Goal: Task Accomplishment & Management: Manage account settings

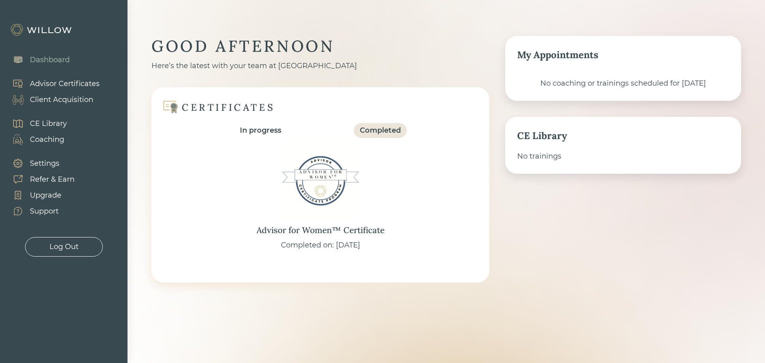
click at [49, 97] on div "Client Acquisition" at bounding box center [61, 99] width 63 height 11
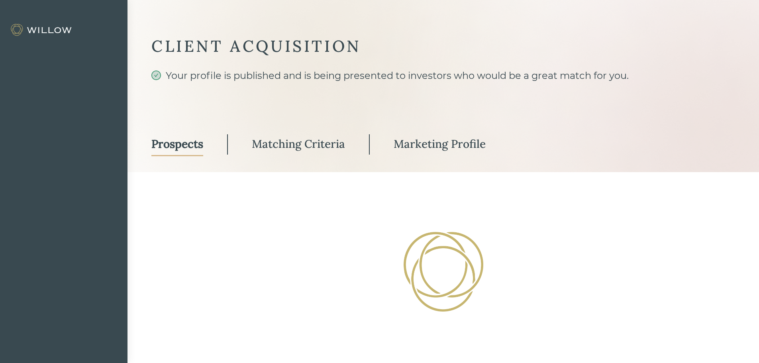
select select "3"
select select "2"
select select "10"
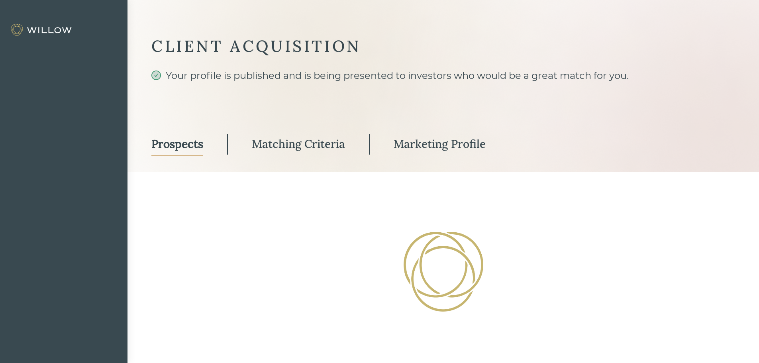
select select "2"
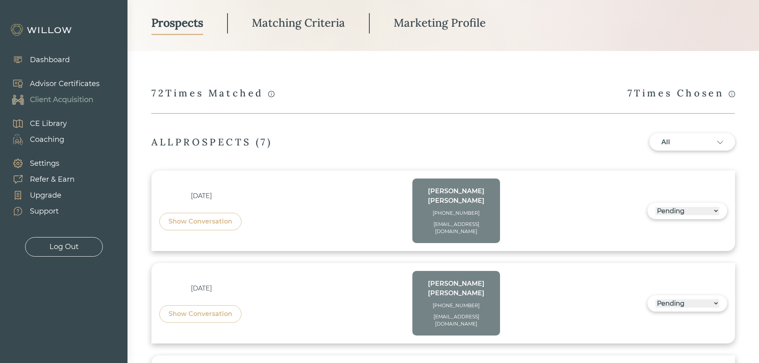
scroll to position [199, 0]
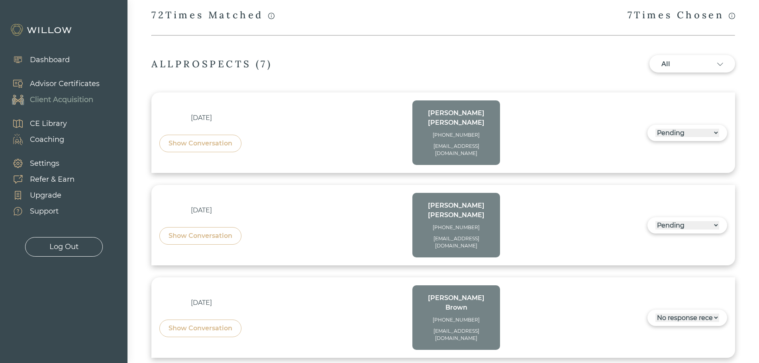
drag, startPoint x: 464, startPoint y: 142, endPoint x: 416, endPoint y: 137, distance: 48.1
click at [416, 137] on div "[PERSON_NAME] [PHONE_NUMBER] [EMAIL_ADDRESS][DOMAIN_NAME]" at bounding box center [456, 132] width 88 height 65
click at [250, 123] on div "[DATE] Show Conversation [PERSON_NAME] [PHONE_NUMBER] [EMAIL_ADDRESS][DOMAIN_NA…" at bounding box center [329, 132] width 341 height 65
click at [206, 141] on div "Show Conversation" at bounding box center [200, 144] width 64 height 10
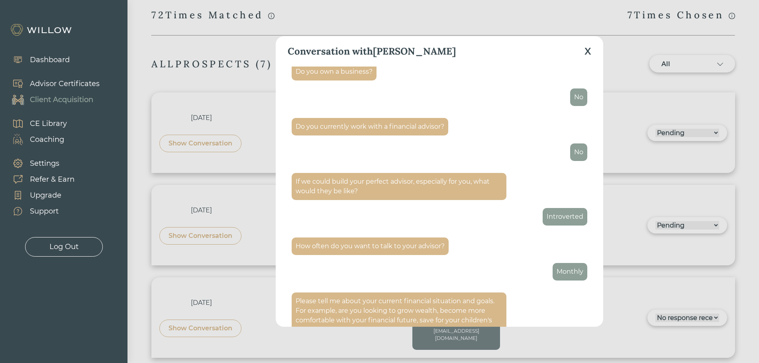
scroll to position [876, 0]
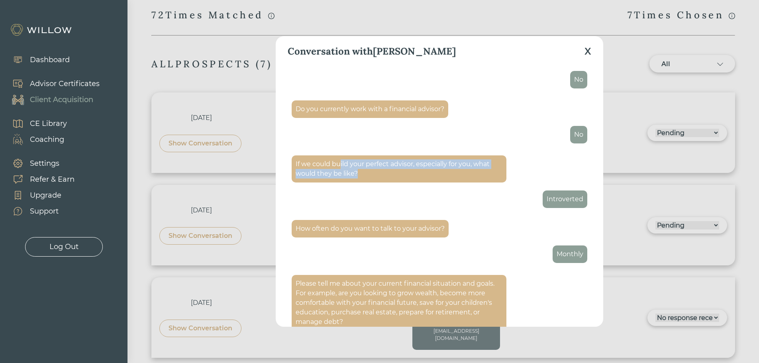
drag, startPoint x: 340, startPoint y: 166, endPoint x: 375, endPoint y: 177, distance: 36.8
click at [375, 177] on div "If we could build your perfect advisor, especially for you, what would they be …" at bounding box center [399, 168] width 207 height 19
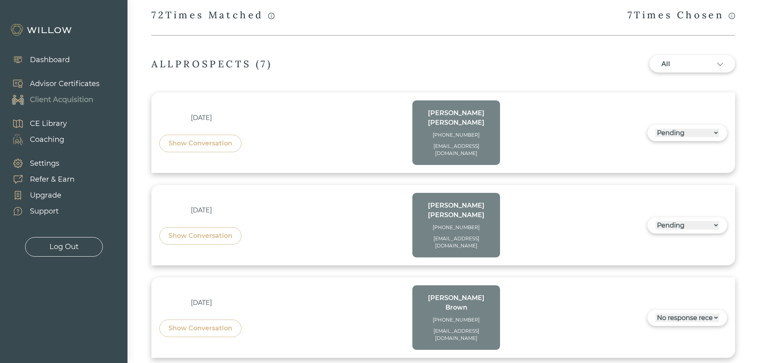
click at [375, 185] on div "[DATE] Show Conversation [PERSON_NAME] [PHONE_NUMBER] [EMAIL_ADDRESS][DOMAIN_NA…" at bounding box center [442, 225] width 583 height 80
click at [200, 141] on div "Show Conversation" at bounding box center [200, 144] width 64 height 10
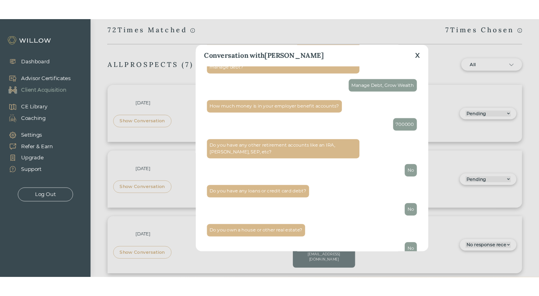
scroll to position [1143, 0]
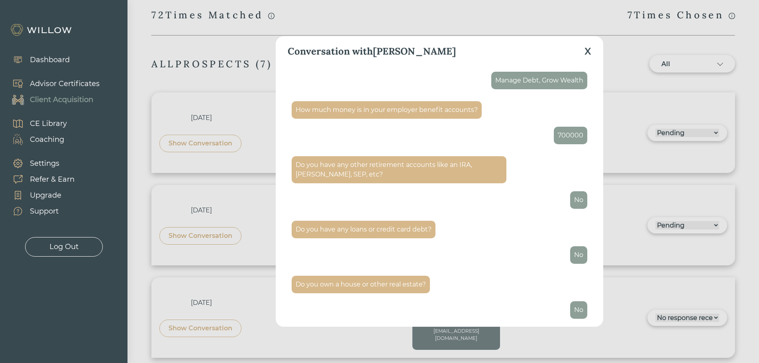
click at [590, 52] on div "X" at bounding box center [587, 51] width 7 height 14
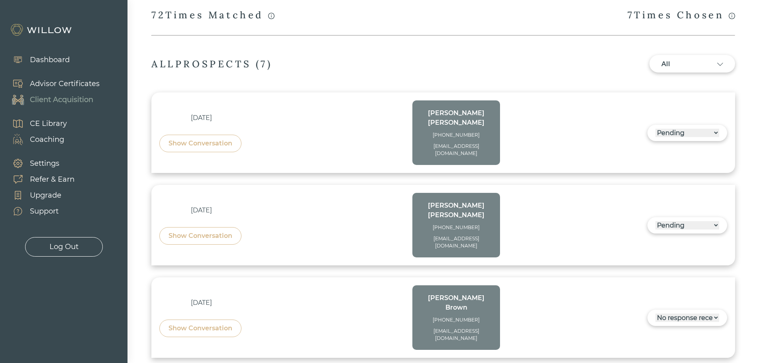
drag, startPoint x: 439, startPoint y: 141, endPoint x: 419, endPoint y: 137, distance: 21.2
click at [419, 137] on div "[PERSON_NAME] [PHONE_NUMBER] [EMAIL_ADDRESS][DOMAIN_NAME]" at bounding box center [456, 132] width 88 height 65
copy div "[EMAIL_ADDRESS][DOMAIN_NAME]"
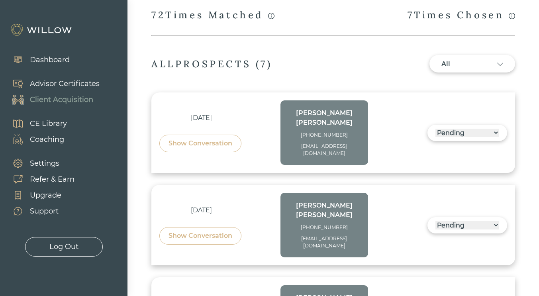
click at [325, 145] on div "[EMAIL_ADDRESS][DOMAIN_NAME]" at bounding box center [324, 150] width 72 height 14
drag, startPoint x: 337, startPoint y: 146, endPoint x: 289, endPoint y: 136, distance: 49.1
click at [289, 143] on div "[EMAIL_ADDRESS][DOMAIN_NAME]" at bounding box center [324, 150] width 72 height 14
copy div "[EMAIL_ADDRESS][DOMAIN_NAME]"
drag, startPoint x: 347, startPoint y: 127, endPoint x: 293, endPoint y: 111, distance: 56.1
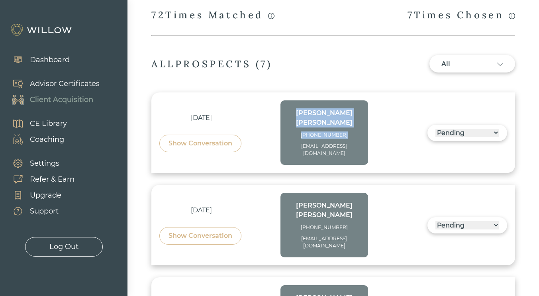
click at [293, 111] on div "[PERSON_NAME] [PHONE_NUMBER] [EMAIL_ADDRESS][DOMAIN_NAME]" at bounding box center [324, 132] width 72 height 49
copy div "[PERSON_NAME] [PHONE_NUMBER]"
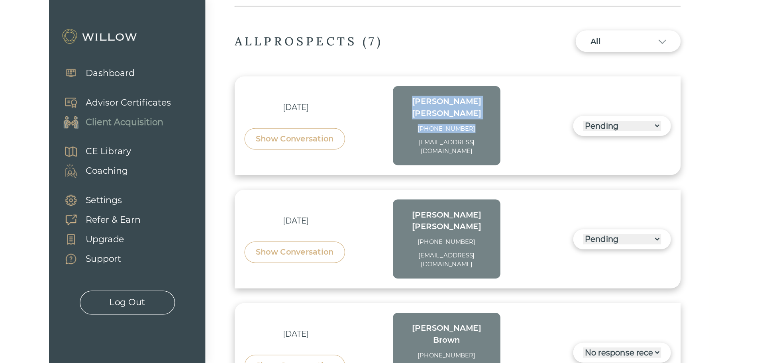
scroll to position [231, 0]
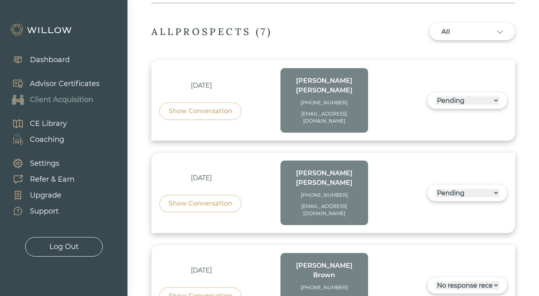
click at [341, 192] on div "[PHONE_NUMBER]" at bounding box center [324, 195] width 72 height 7
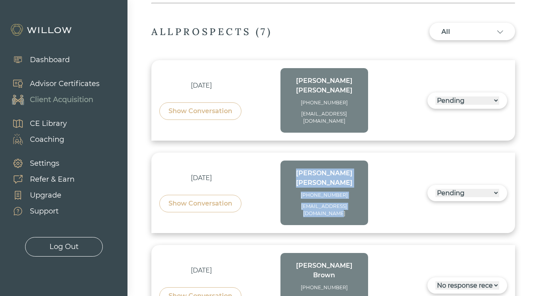
drag, startPoint x: 349, startPoint y: 163, endPoint x: 286, endPoint y: 162, distance: 62.9
click at [286, 162] on div "[PERSON_NAME] [PHONE_NUMBER] [EMAIL_ADDRESS][DOMAIN_NAME]" at bounding box center [324, 193] width 88 height 65
copy div "[PERSON_NAME] [PHONE_NUMBER] [EMAIL_ADDRESS][DOMAIN_NAME]"
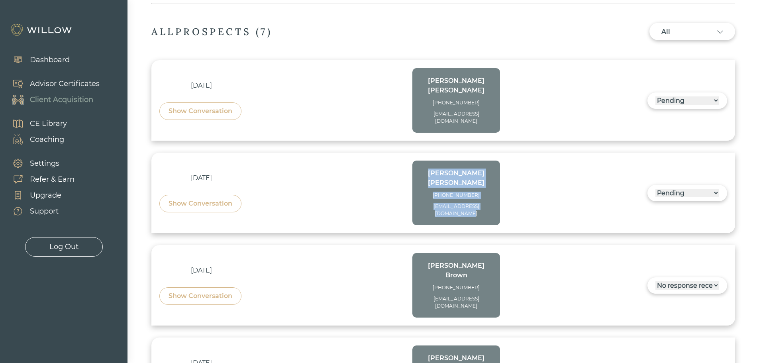
click at [499, 245] on div "[DATE] Show Conversation [PERSON_NAME] [PHONE_NUMBER] [EMAIL_ADDRESS][DOMAIN_NA…" at bounding box center [442, 285] width 583 height 80
drag, startPoint x: 464, startPoint y: 112, endPoint x: 420, endPoint y: 100, distance: 45.5
click at [420, 100] on div "[PERSON_NAME] [PHONE_NUMBER] [EMAIL_ADDRESS][DOMAIN_NAME]" at bounding box center [456, 100] width 88 height 65
copy div "[EMAIL_ADDRESS][DOMAIN_NAME]"
drag, startPoint x: 459, startPoint y: 195, endPoint x: 420, endPoint y: 185, distance: 40.3
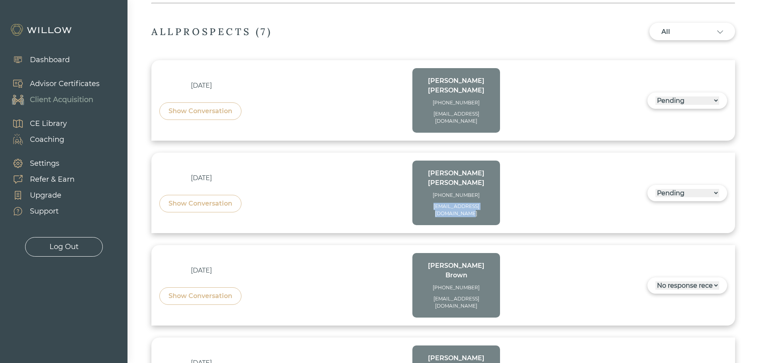
click at [420, 185] on div "[PERSON_NAME] [PHONE_NUMBER] [EMAIL_ADDRESS][DOMAIN_NAME]" at bounding box center [456, 193] width 88 height 65
copy div "[EMAIL_ADDRESS][DOMAIN_NAME]"
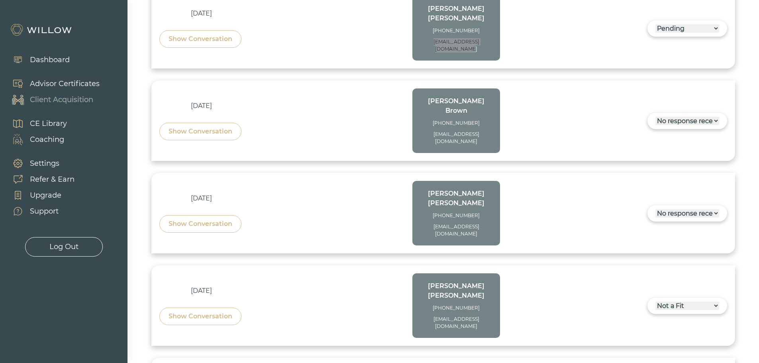
scroll to position [398, 0]
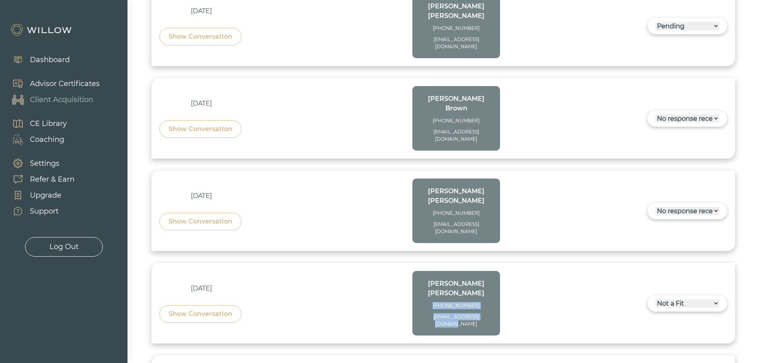
drag, startPoint x: 493, startPoint y: 252, endPoint x: 437, endPoint y: 242, distance: 57.8
click at [437, 271] on div "[PERSON_NAME] [PHONE_NUMBER] [EMAIL_ADDRESS][DOMAIN_NAME]" at bounding box center [456, 303] width 88 height 65
copy div "[PHONE_NUMBER] [EMAIL_ADDRESS][DOMAIN_NAME]"
drag, startPoint x: 502, startPoint y: 180, endPoint x: 437, endPoint y: 168, distance: 65.5
click at [437, 178] on div "[DATE] Show Conversation [PERSON_NAME] [PHONE_NUMBER] [EMAIL_ADDRESS][DOMAIN_NA…" at bounding box center [443, 210] width 568 height 65
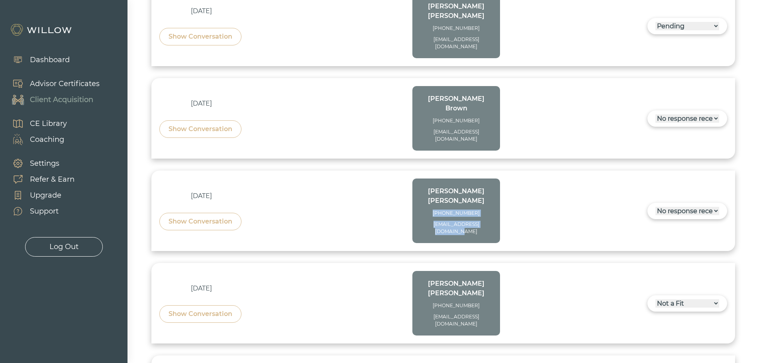
copy div "[PHONE_NUMBER] [EMAIL_ADDRESS][DOMAIN_NAME]"
click at [430, 94] on div "[PERSON_NAME] [PHONE_NUMBER] [EMAIL_ADDRESS][DOMAIN_NAME]" at bounding box center [456, 118] width 72 height 49
copy div "[PHONE_NUMBER] [EMAIL_ADDRESS][DOMAIN_NAME]"
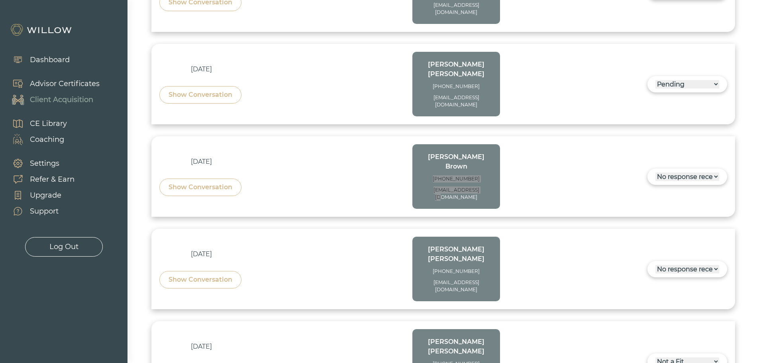
scroll to position [319, 0]
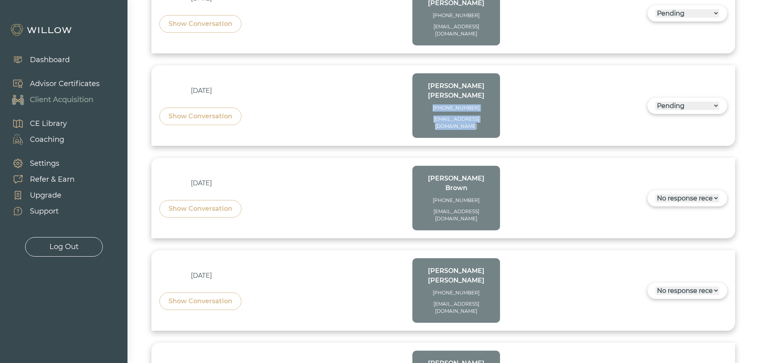
drag, startPoint x: 460, startPoint y: 106, endPoint x: 424, endPoint y: 88, distance: 40.3
click at [424, 88] on div "[PERSON_NAME] [PHONE_NUMBER] [EMAIL_ADDRESS][DOMAIN_NAME]" at bounding box center [456, 105] width 72 height 49
copy div "[PHONE_NUMBER] [EMAIL_ADDRESS][DOMAIN_NAME]"
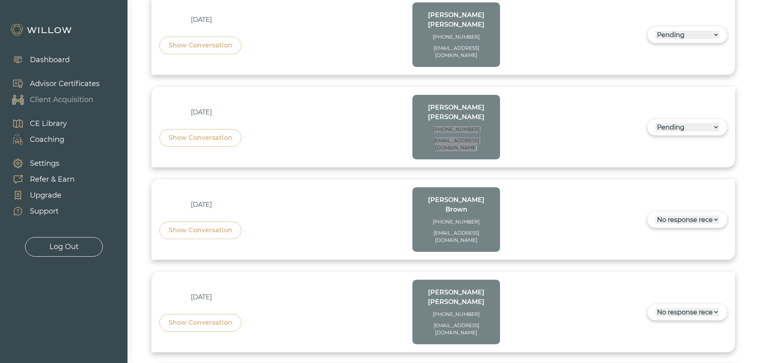
scroll to position [279, 0]
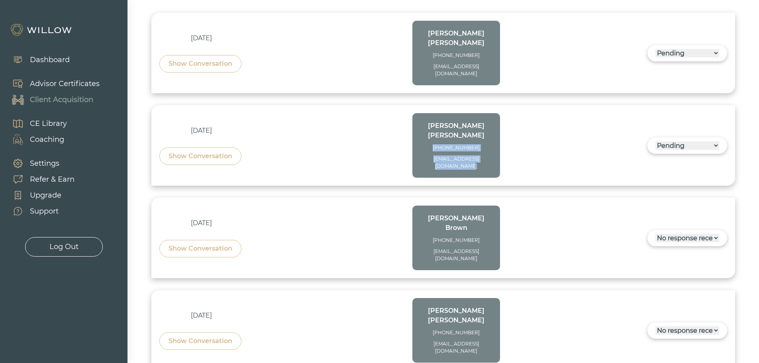
drag, startPoint x: 452, startPoint y: 57, endPoint x: 436, endPoint y: 47, distance: 19.0
click at [436, 47] on div "[PERSON_NAME] [PHONE_NUMBER] [EMAIL_ADDRESS][DOMAIN_NAME]" at bounding box center [456, 53] width 72 height 49
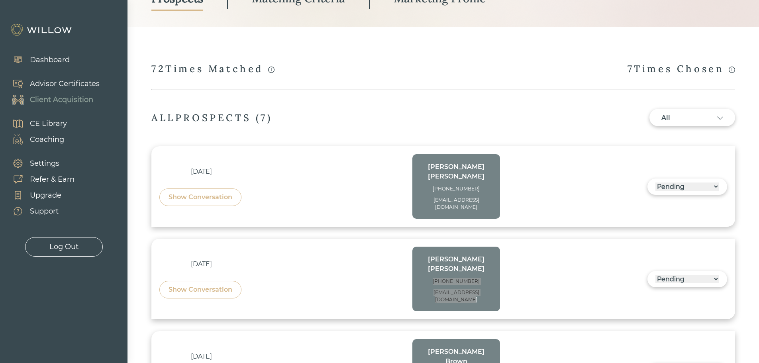
scroll to position [159, 0]
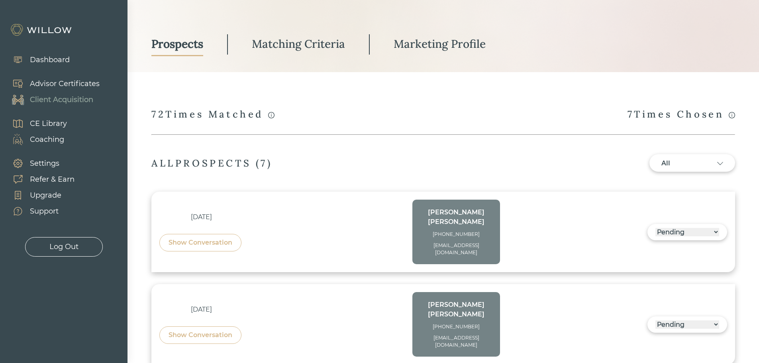
scroll to position [80, 0]
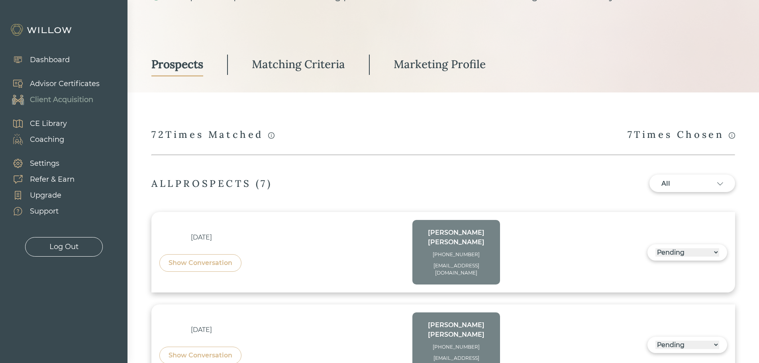
drag, startPoint x: 444, startPoint y: 67, endPoint x: 332, endPoint y: 70, distance: 111.6
click at [443, 67] on div "Marketing Profile" at bounding box center [439, 64] width 92 height 14
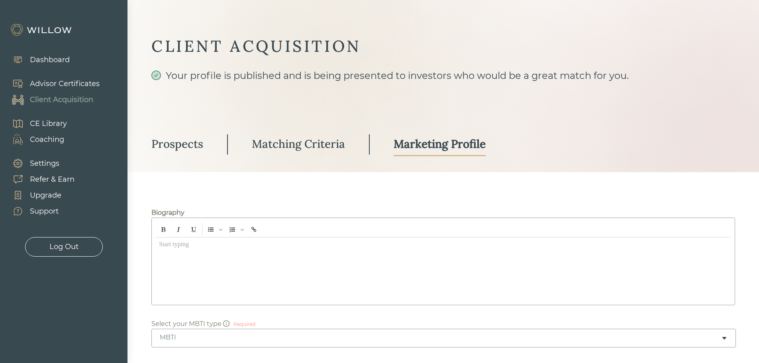
type input "Legacy Financial Strategies"
type input "[STREET_ADDRESS]"
type input "418828"
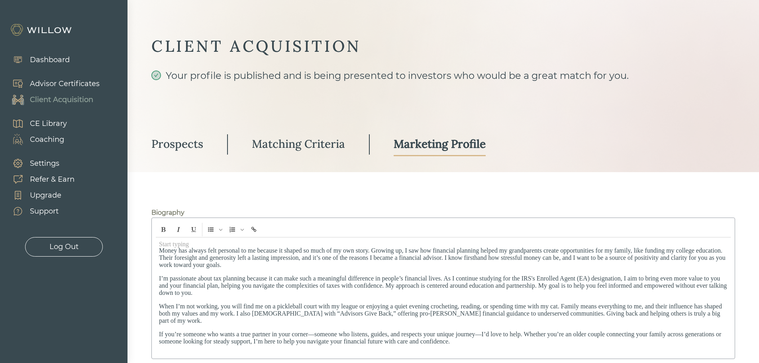
click at [304, 145] on div "Matching Criteria" at bounding box center [298, 144] width 93 height 14
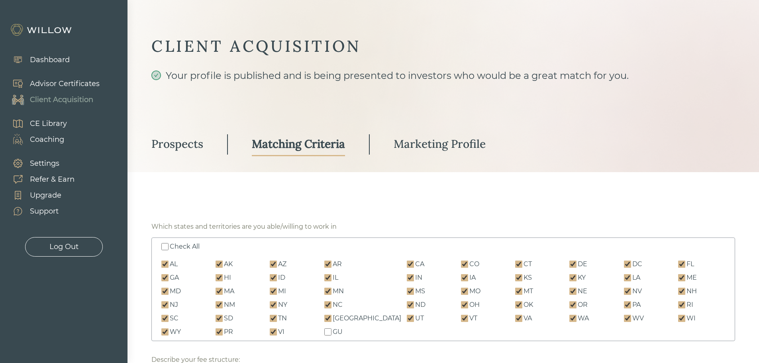
click at [164, 147] on div "Prospects" at bounding box center [177, 144] width 52 height 14
select select "3"
select select "2"
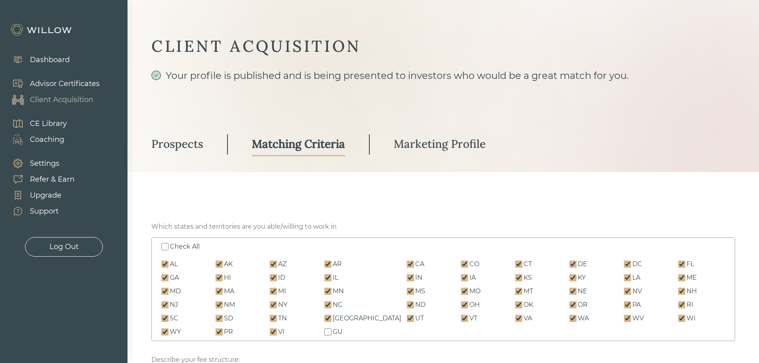
select select "10"
select select "2"
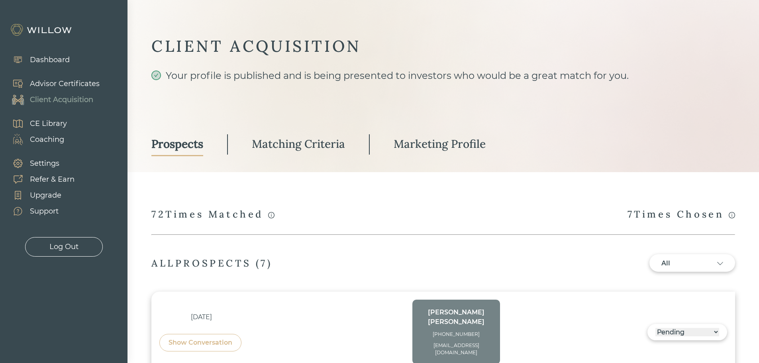
click at [242, 141] on div "Prospects Matching Criteria Marketing Profile" at bounding box center [442, 152] width 583 height 39
click at [272, 143] on div "Matching Criteria" at bounding box center [298, 144] width 93 height 14
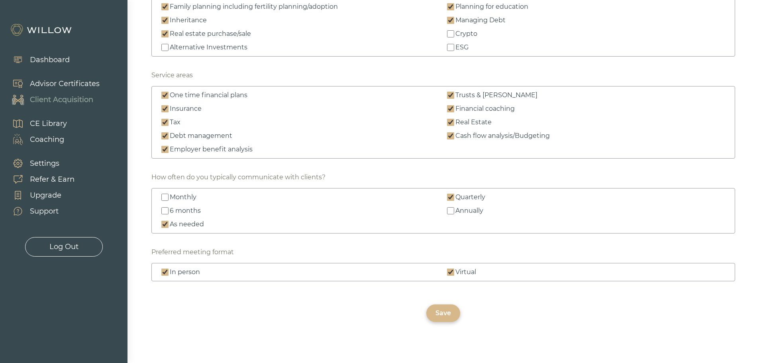
scroll to position [898, 0]
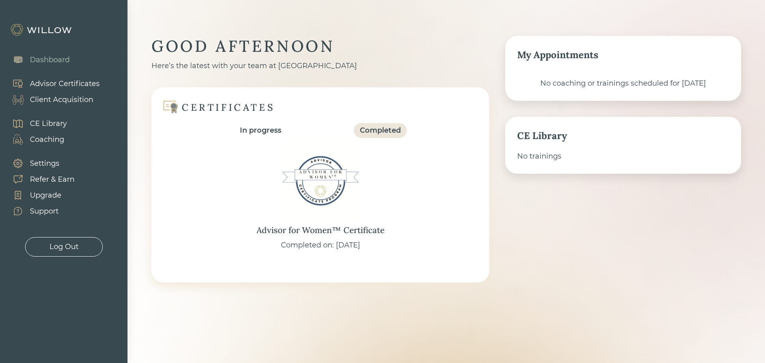
click at [68, 95] on div "Client Acquisition" at bounding box center [61, 99] width 63 height 11
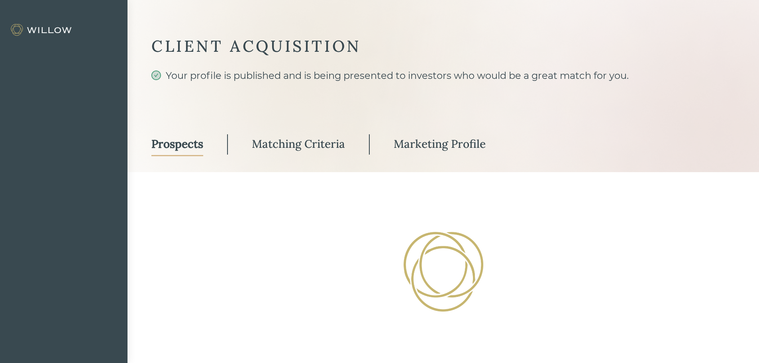
select select "3"
select select "2"
select select "10"
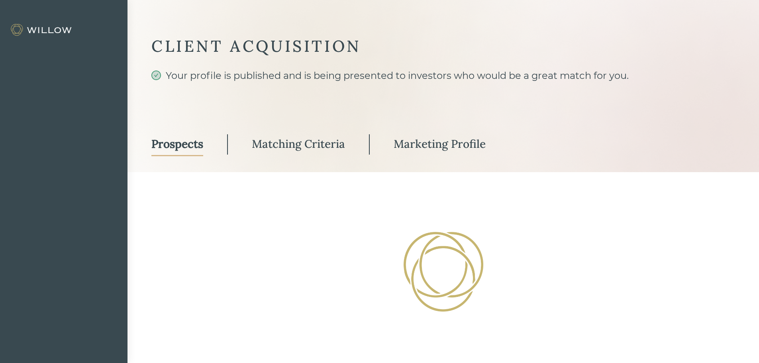
select select "2"
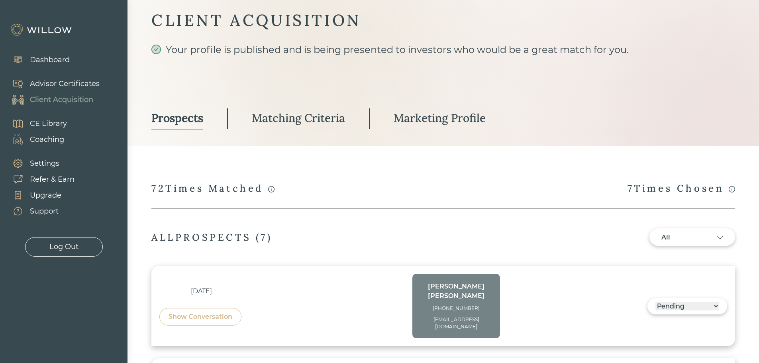
scroll to position [40, 0]
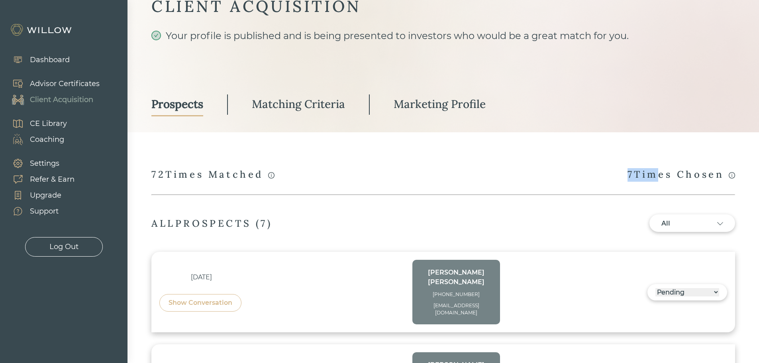
drag, startPoint x: 619, startPoint y: 170, endPoint x: 502, endPoint y: 171, distance: 116.7
click at [645, 170] on div "A match occurs whenever your profile is viewed by a prospect who has completed …" at bounding box center [442, 175] width 583 height 14
click at [155, 173] on div "72 Times Matched" at bounding box center [212, 175] width 123 height 14
click at [154, 173] on div "72 Times Matched" at bounding box center [212, 175] width 123 height 14
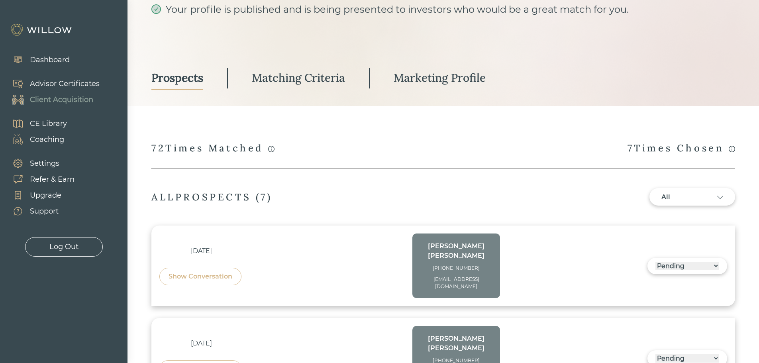
scroll to position [80, 0]
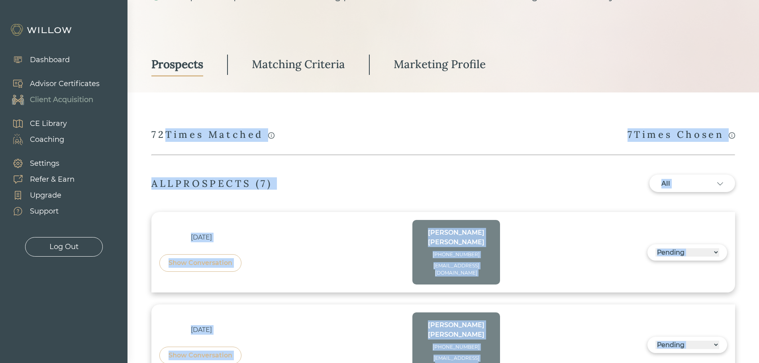
drag, startPoint x: 164, startPoint y: 136, endPoint x: 150, endPoint y: 136, distance: 14.7
click at [150, 136] on div at bounding box center [379, 181] width 759 height 363
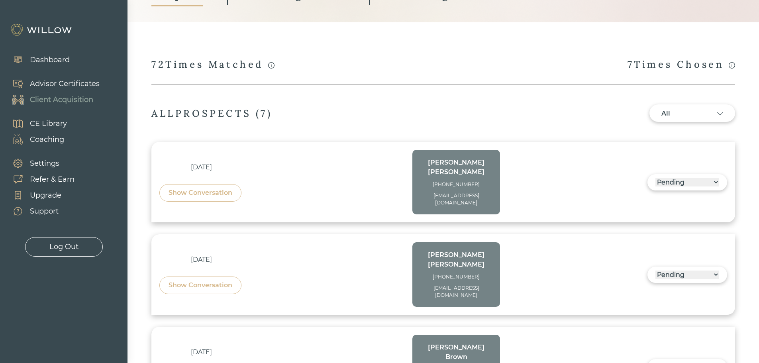
scroll to position [159, 0]
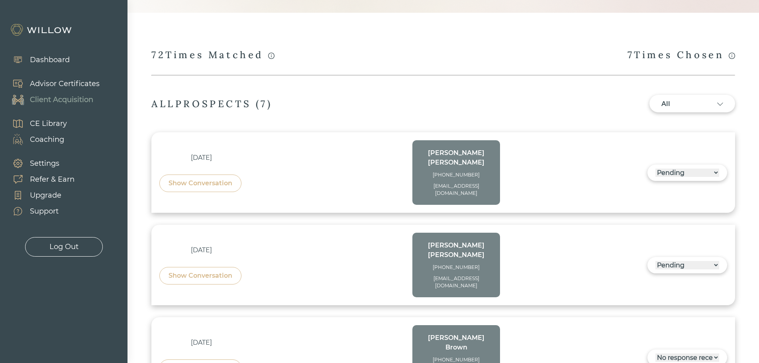
click at [216, 178] on div "Show Conversation" at bounding box center [200, 183] width 64 height 10
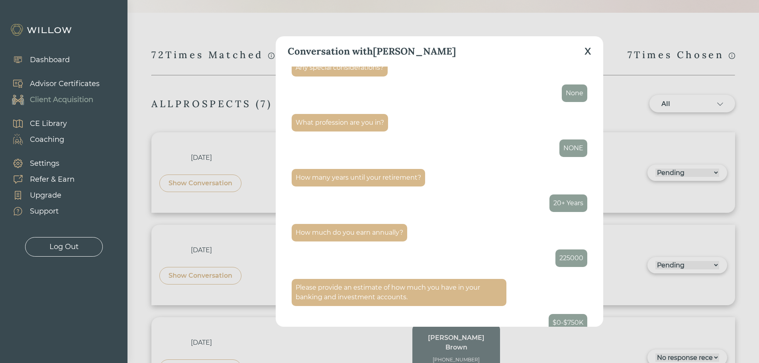
scroll to position [597, 0]
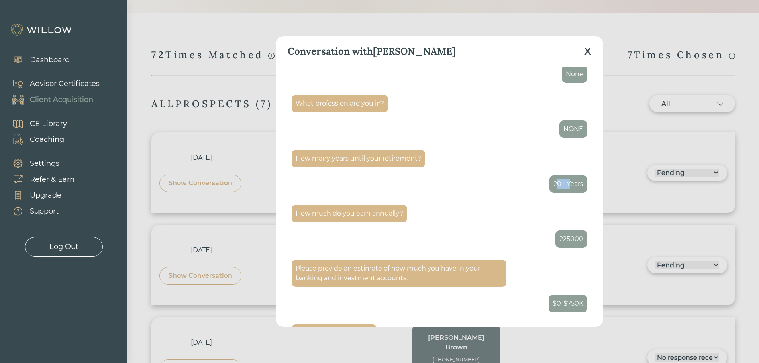
drag, startPoint x: 552, startPoint y: 184, endPoint x: 562, endPoint y: 185, distance: 10.4
click at [562, 185] on div "20+ Years" at bounding box center [568, 184] width 30 height 10
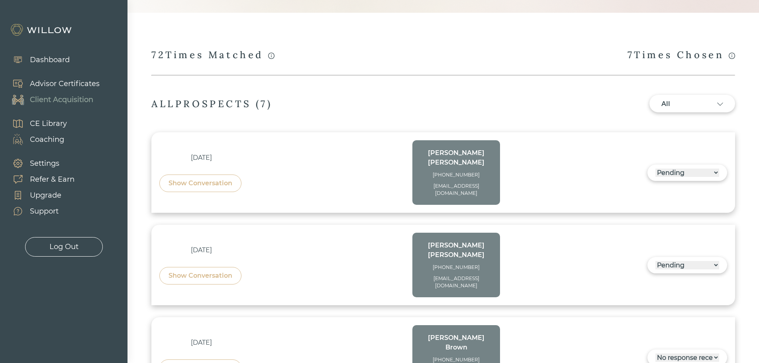
click at [225, 184] on div "Show Conversation" at bounding box center [200, 183] width 82 height 18
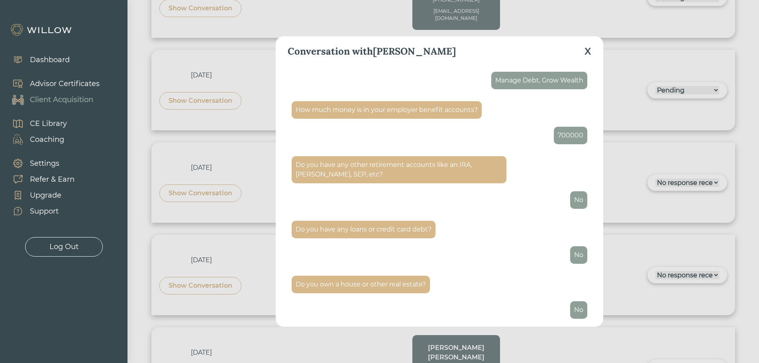
scroll to position [358, 0]
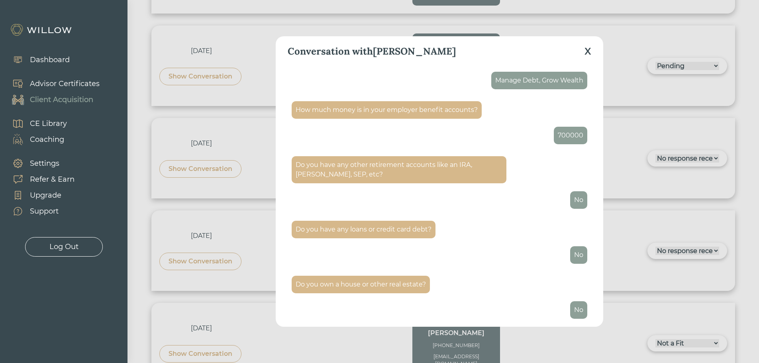
click at [587, 55] on div "X" at bounding box center [587, 51] width 7 height 14
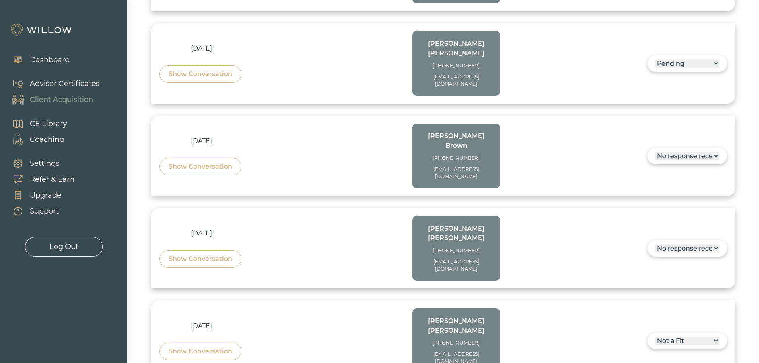
scroll to position [398, 0]
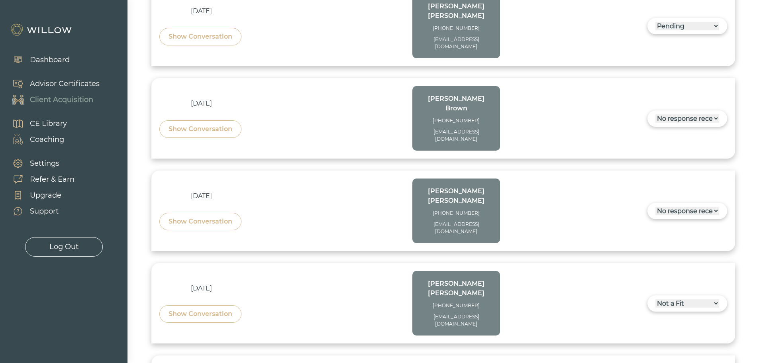
click at [439, 269] on div "Jun 11, 2025 Show Conversation Wendy Murphy (781)-706-3102 swmurphy65@comcast.n…" at bounding box center [442, 303] width 583 height 80
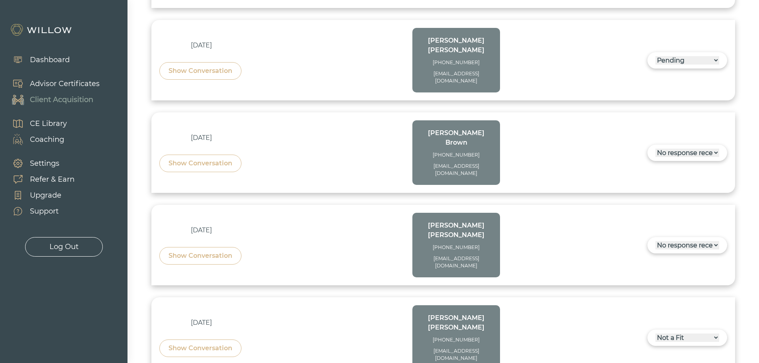
scroll to position [319, 0]
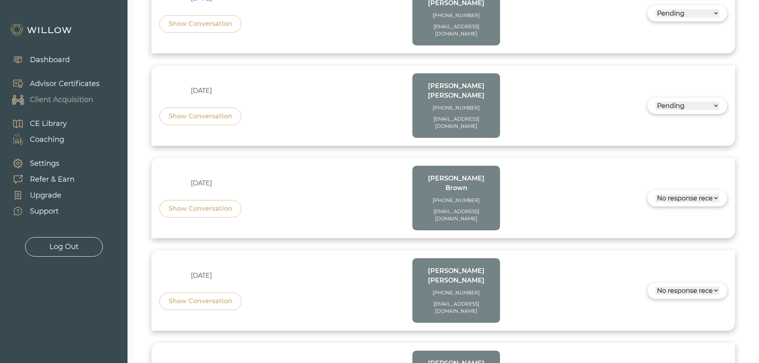
click at [186, 112] on div "Show Conversation" at bounding box center [200, 117] width 64 height 10
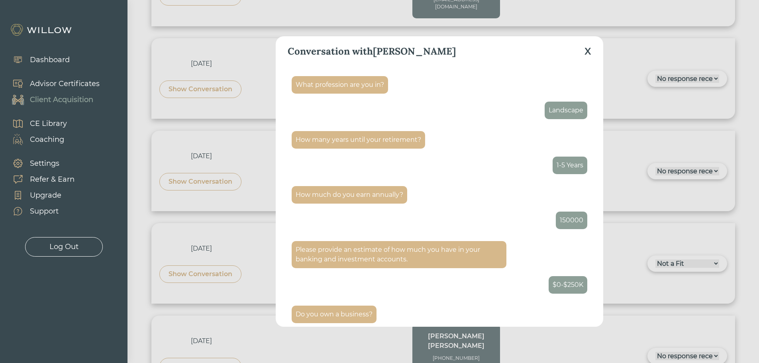
scroll to position [616, 0]
drag, startPoint x: 565, startPoint y: 221, endPoint x: 553, endPoint y: 220, distance: 12.4
click at [556, 220] on div "150000" at bounding box center [571, 221] width 31 height 18
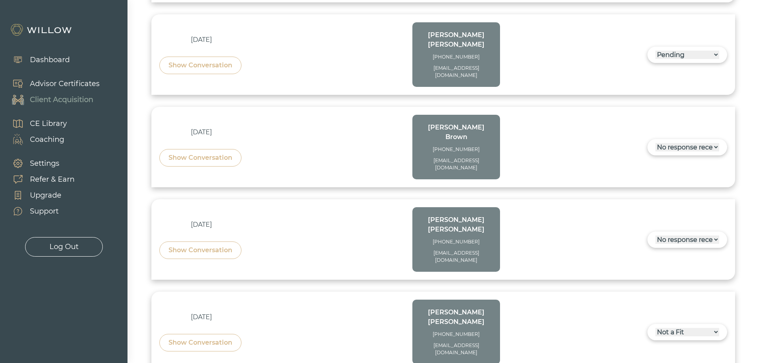
scroll to position [358, 0]
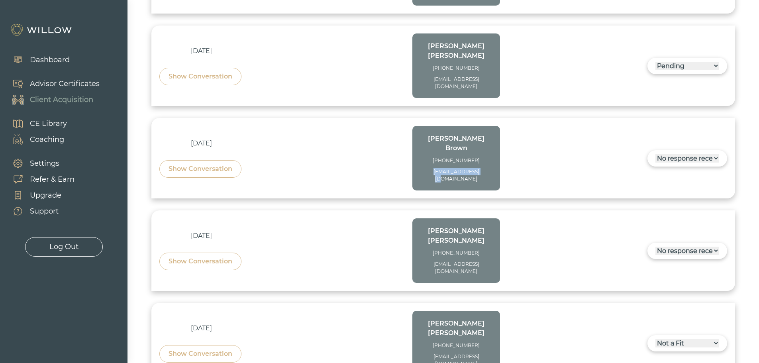
drag, startPoint x: 489, startPoint y: 143, endPoint x: 407, endPoint y: 147, distance: 81.8
click at [415, 146] on div "Jul 08, 2025 Show Conversation Steve Brown (650)-670-7596 scb1502@gmail.com" at bounding box center [329, 158] width 341 height 65
click at [196, 164] on div "Show Conversation" at bounding box center [200, 169] width 64 height 10
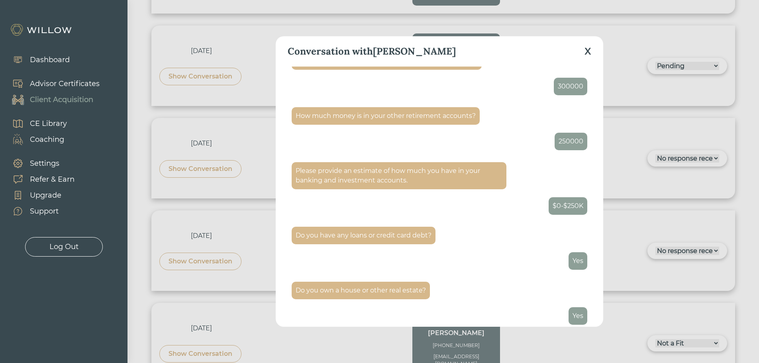
scroll to position [1133, 0]
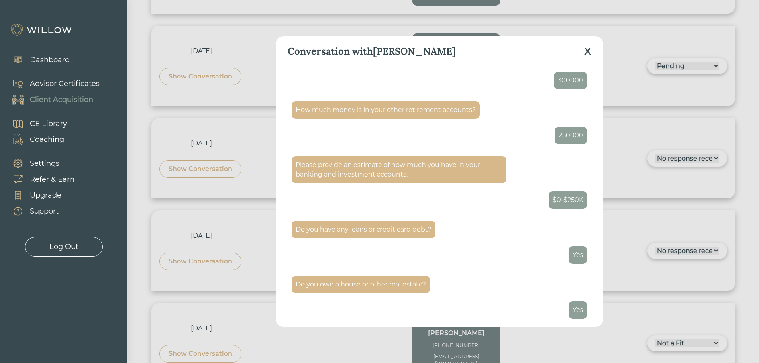
click at [591, 53] on div "X" at bounding box center [587, 51] width 7 height 14
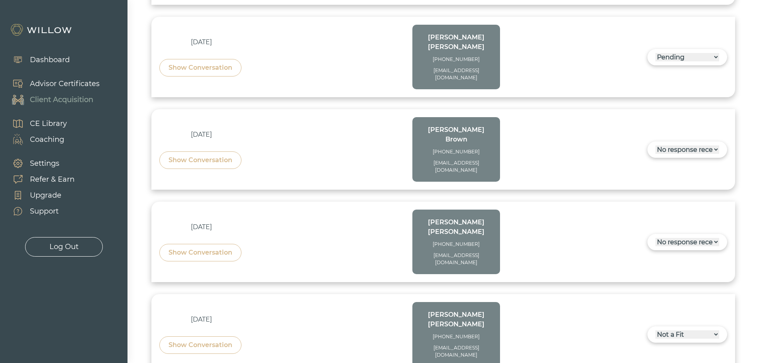
scroll to position [398, 0]
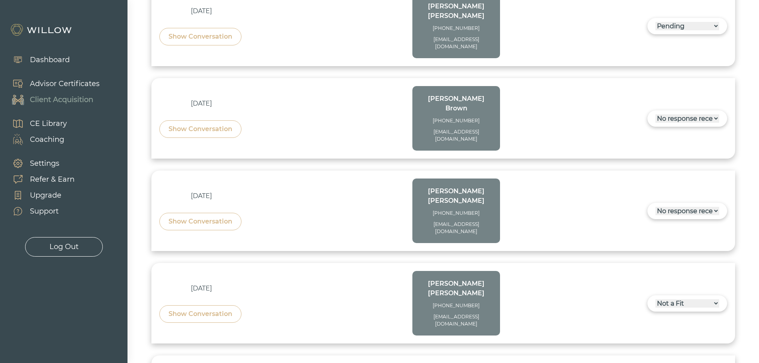
click at [201, 213] on div "Show Conversation" at bounding box center [200, 222] width 82 height 18
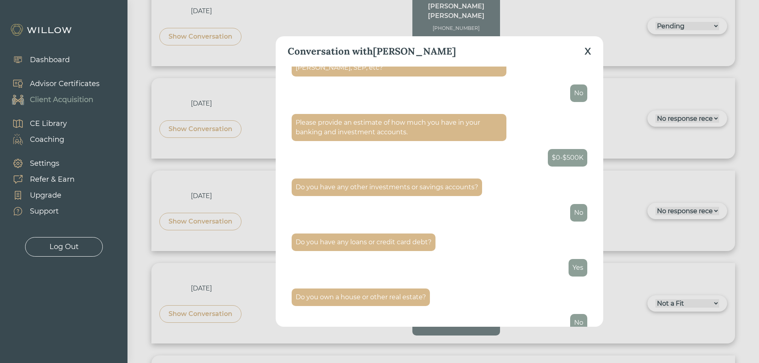
scroll to position [1208, 0]
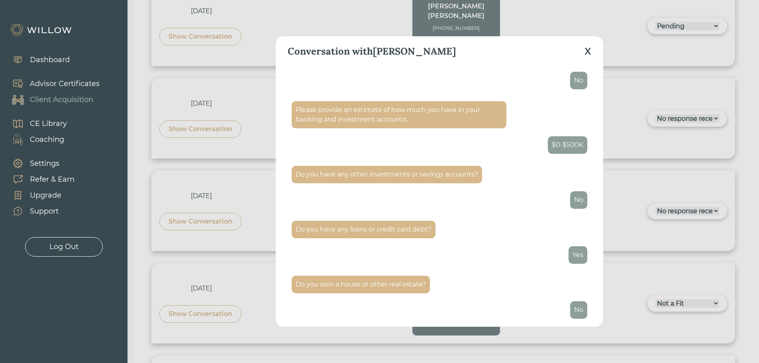
click at [588, 52] on div "X" at bounding box center [587, 51] width 7 height 14
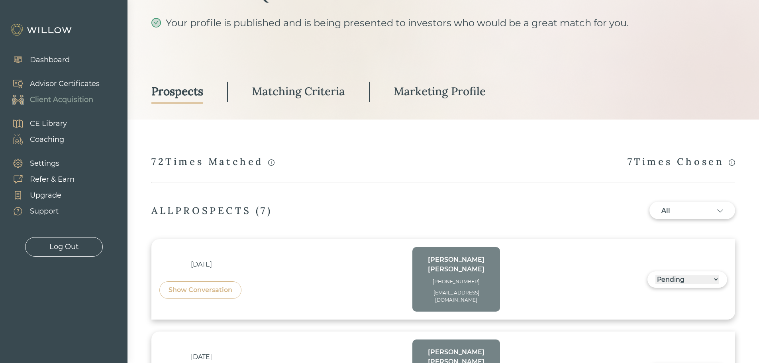
scroll to position [0, 0]
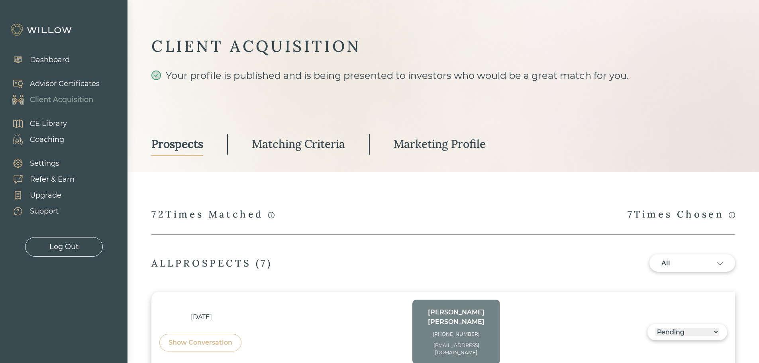
click at [75, 82] on div "Advisor Certificates" at bounding box center [65, 83] width 70 height 11
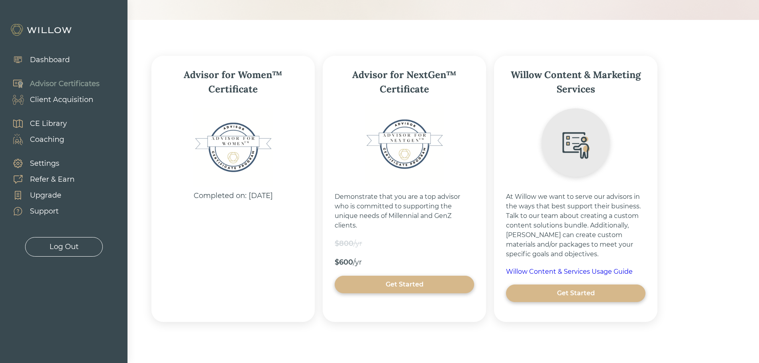
scroll to position [98, 0]
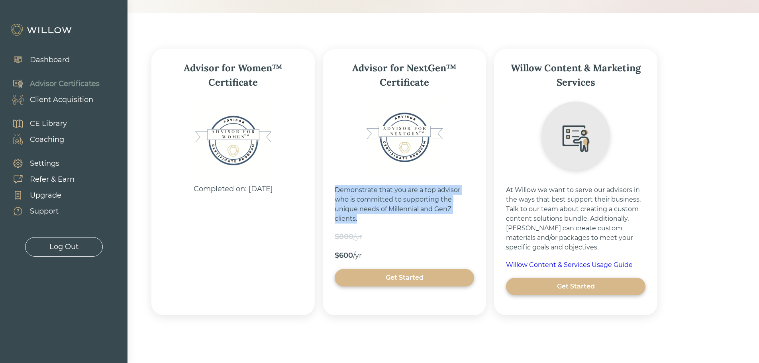
drag, startPoint x: 379, startPoint y: 220, endPoint x: 332, endPoint y: 192, distance: 54.4
click at [332, 192] on div "Advisor for NextGen™ Certificate Demonstrate that you are a top advisor who is …" at bounding box center [404, 182] width 163 height 266
drag, startPoint x: 333, startPoint y: 207, endPoint x: 361, endPoint y: 217, distance: 29.7
click at [361, 217] on div "Advisor for NextGen™ Certificate Demonstrate that you are a top advisor who is …" at bounding box center [404, 182] width 163 height 266
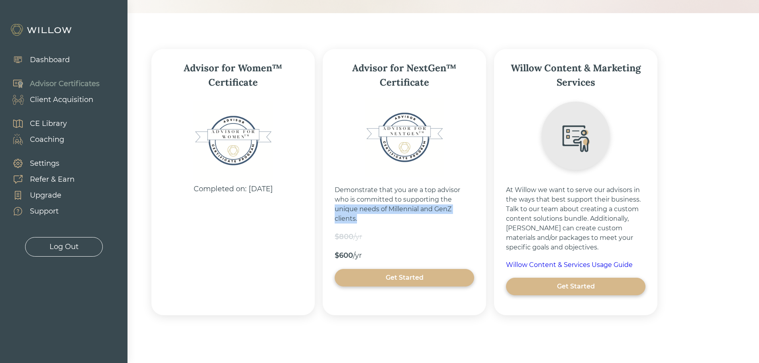
click at [361, 217] on div "Demonstrate that you are a top advisor who is committed to supporting the uniqu…" at bounding box center [404, 204] width 139 height 38
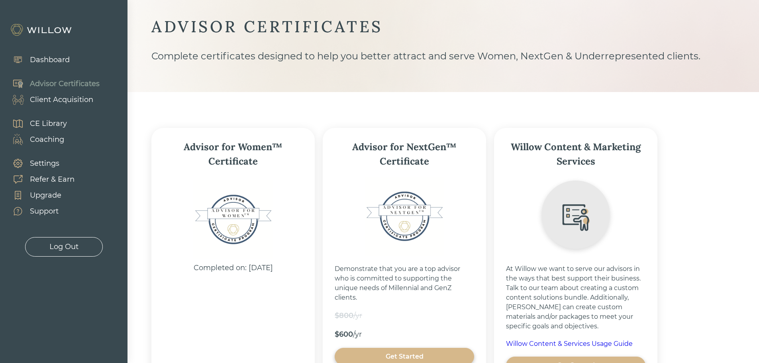
scroll to position [19, 0]
click at [52, 92] on div "Client Acquisition" at bounding box center [48, 100] width 89 height 16
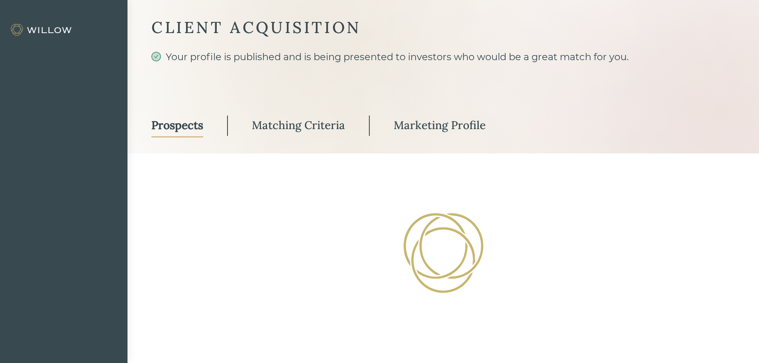
select select "3"
select select "2"
select select "10"
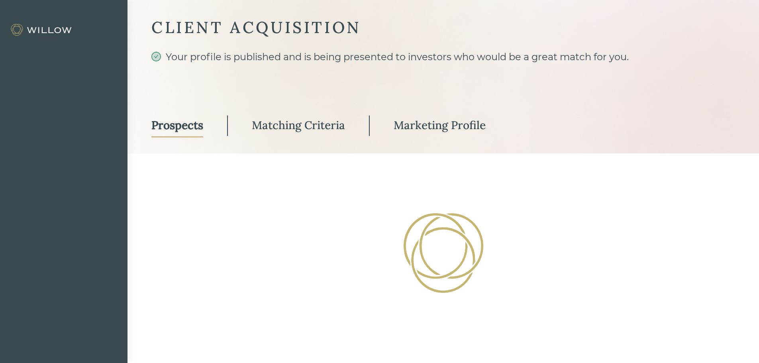
select select "2"
